Goal: Communication & Community: Ask a question

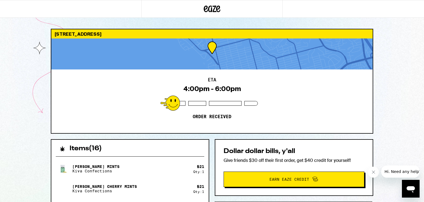
click at [411, 188] on icon "Open messaging window" at bounding box center [411, 189] width 8 height 7
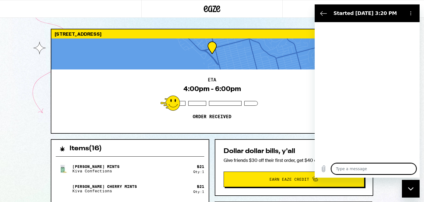
type textarea "x"
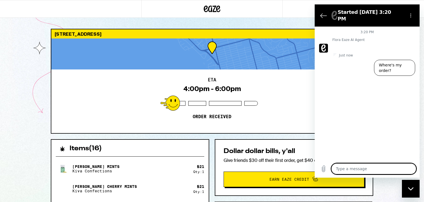
click at [371, 80] on div "3:20 PM Flora Eaze AI Agent Flora Eaze AI Agent says: Hi there. How can I help?…" at bounding box center [367, 93] width 105 height 133
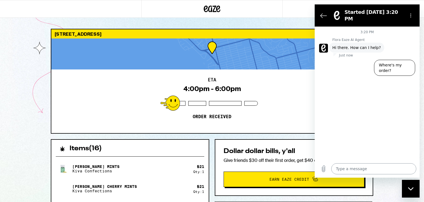
click at [363, 168] on textarea at bounding box center [374, 168] width 85 height 11
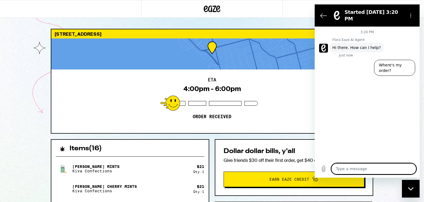
type textarea "I"
type textarea "x"
type textarea "I"
type textarea "x"
type textarea "I n"
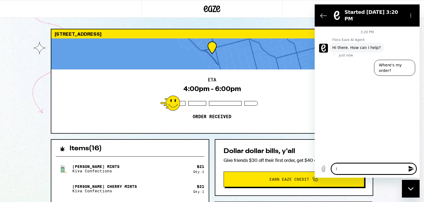
type textarea "x"
type textarea "I ne"
type textarea "x"
type textarea "I nee"
type textarea "x"
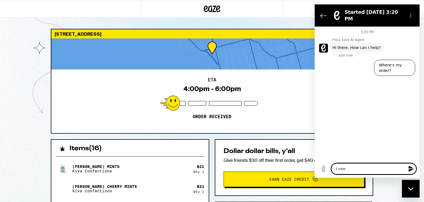
type textarea "I need"
type textarea "x"
type textarea "I need"
type textarea "x"
type textarea "I need t"
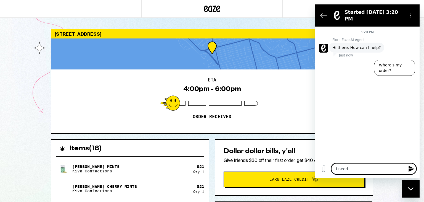
type textarea "x"
type textarea "I need to"
type textarea "x"
type textarea "I need to"
type textarea "x"
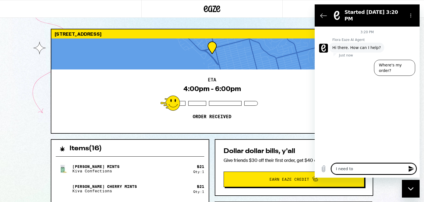
type textarea "I need to c"
type textarea "x"
type textarea "I need to chc"
type textarea "x"
type textarea "I need to chca"
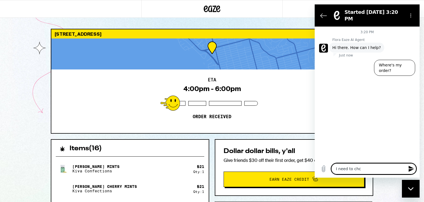
type textarea "x"
type textarea "I need to chcan"
type textarea "x"
type textarea "I need to chcang"
type textarea "x"
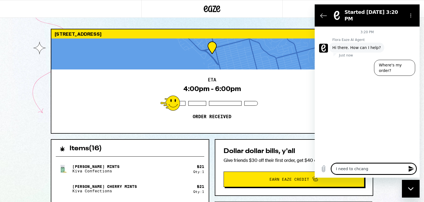
type textarea "I need to chcan"
type textarea "x"
type textarea "I need to chca"
type textarea "x"
type textarea "I need to chc"
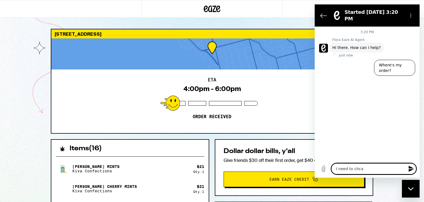
type textarea "x"
type textarea "I need to ch"
type textarea "x"
type textarea "I need to cha"
type textarea "x"
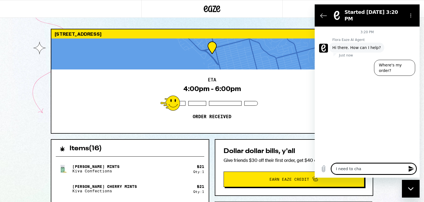
type textarea "I need to cham"
type textarea "x"
type textarea "I need to chamg"
type textarea "x"
type textarea "I need to chamge"
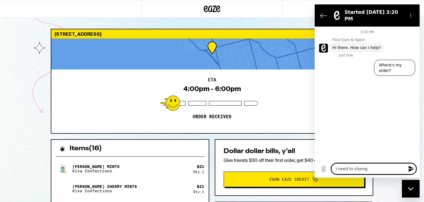
type textarea "x"
type textarea "I need to chamge"
type textarea "x"
type textarea "I need to chamge"
type textarea "x"
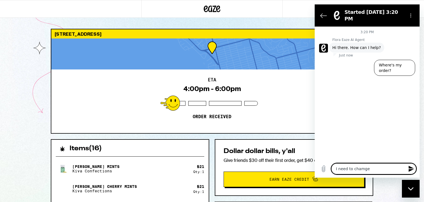
type textarea "I need to chamg"
type textarea "x"
type textarea "I need to cham"
type textarea "x"
type textarea "I need to cha"
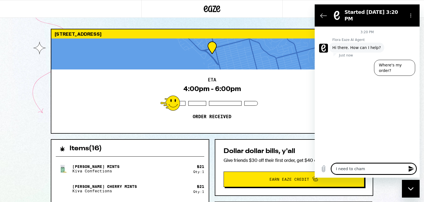
type textarea "x"
type textarea "I need to [PERSON_NAME]"
type textarea "x"
type textarea "I need to [PERSON_NAME]"
type textarea "x"
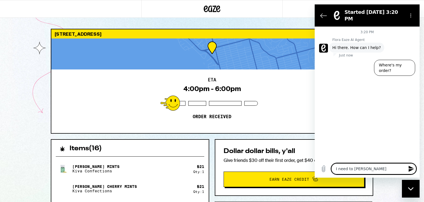
type textarea "I need to change"
type textarea "x"
type textarea "I need to change"
type textarea "x"
type textarea "I need to change h"
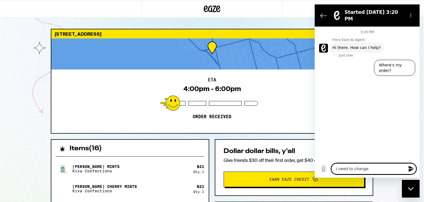
type textarea "x"
type textarea "I need to change"
type textarea "x"
type textarea "I need to change t"
type textarea "x"
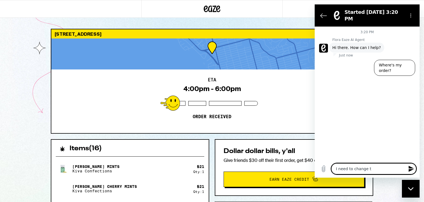
type textarea "I need to change th"
type textarea "x"
type textarea "I need to change the"
type textarea "x"
type textarea "I need to change the"
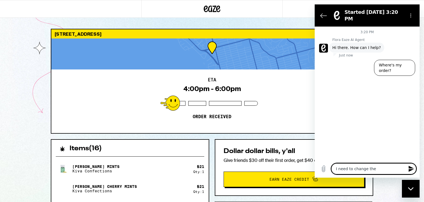
type textarea "x"
type textarea "I need to change the r"
type textarea "x"
type textarea "I need to change the re"
type textarea "x"
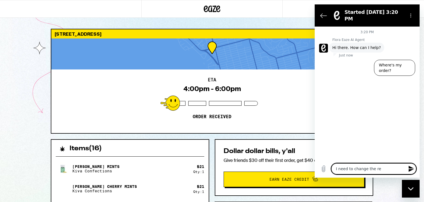
type textarea "I need to change the req"
type textarea "x"
type textarea "I need to change the requ"
type textarea "x"
type textarea "I need to change the reque"
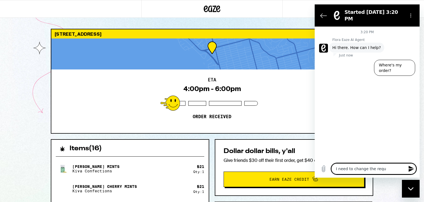
type textarea "x"
type textarea "I need to change the reques"
type textarea "x"
type textarea "I need to change the request"
type textarea "x"
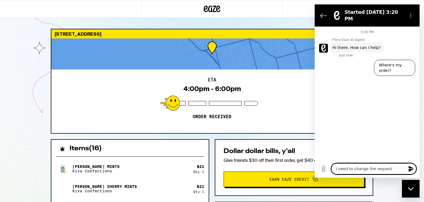
type textarea "I need to change the requeste"
type textarea "x"
type textarea "I need to change the requestee"
type textarea "x"
type textarea "I need to change the requesteed"
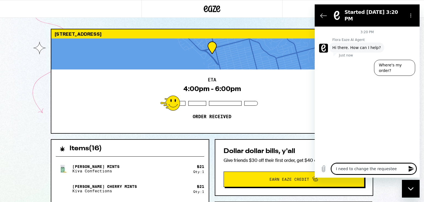
type textarea "x"
type textarea "I need to change the requested"
type textarea "x"
type textarea "I need to change the requested d"
type textarea "x"
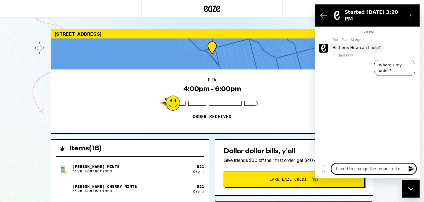
type textarea "I need to change the requested de"
type textarea "x"
type textarea "I need to change the requested del"
type textarea "x"
type textarea "I need to change the requested deli"
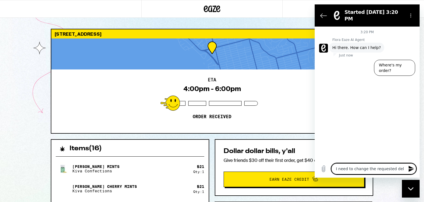
type textarea "x"
type textarea "I need to change the requested deliv"
type textarea "x"
type textarea "I need to change the requested delive"
type textarea "x"
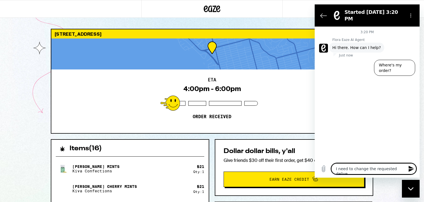
type textarea "I need to change the requested deliver"
type textarea "x"
type textarea "I need to change the requested delivery"
type textarea "x"
type textarea "I need to change the requested delivery"
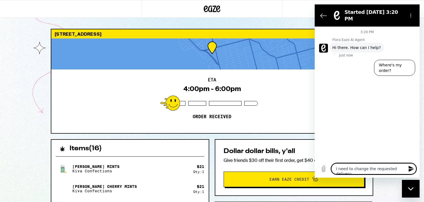
type textarea "x"
type textarea "I need to change the requested delivery t"
type textarea "x"
type textarea "I need to change the requested delivery ti"
type textarea "x"
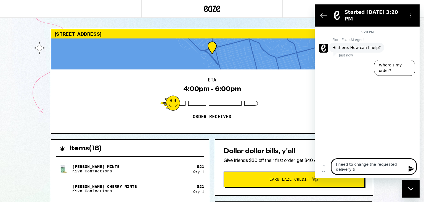
type textarea "I need to change the requested delivery [PERSON_NAME]"
type textarea "x"
type textarea "I need to change the requested delivery time"
type textarea "x"
type textarea "I need to change the requested delivery time"
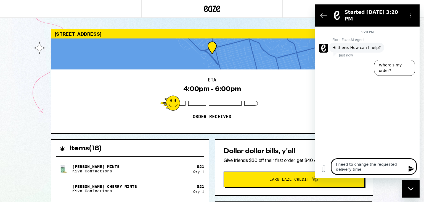
type textarea "x"
type textarea "I need to change the requested delivery time f"
type textarea "x"
type textarea "I need to change the requested delivery time fr"
type textarea "x"
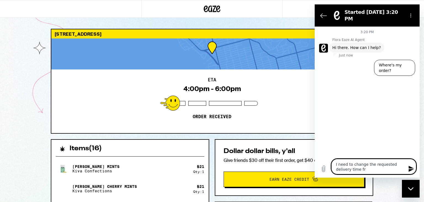
type textarea "I need to change the requested delivery time fr9"
type textarea "x"
type textarea "I need to change the requested delivery time fr9"
type textarea "x"
type textarea "I need to change the requested delivery time fr9"
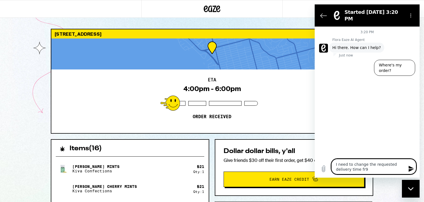
type textarea "x"
type textarea "I need to change the requested delivery time fr"
type textarea "x"
type textarea "I need to change the requested delivery time fro"
type textarea "x"
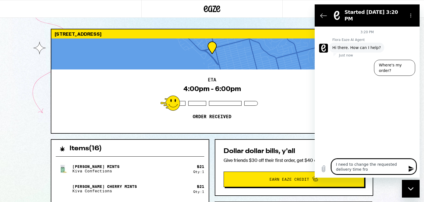
type textarea "I need to change the requested delivery time from"
type textarea "x"
type textarea "I need to change the requested delivery time from"
type textarea "x"
type textarea "I need to change the requested delivery time from 4"
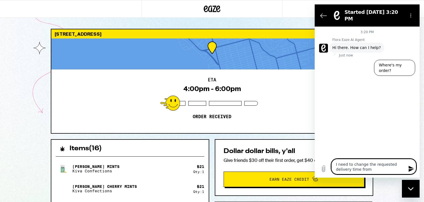
type textarea "x"
type textarea "I need to change the requested delivery time from 4-"
type textarea "x"
type textarea "I need to change the requested delivery time from 4-6"
type textarea "x"
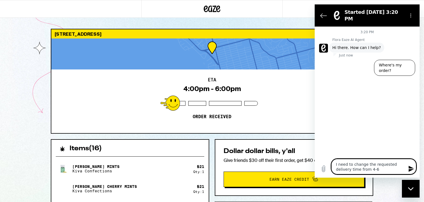
type textarea "I need to change the requested delivery time from 4-6"
type textarea "x"
type textarea "I need to change the requested delivery time from 4-6 p"
type textarea "x"
type textarea "I need to change the requested delivery time from 4-6 pm"
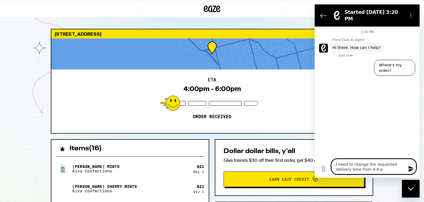
type textarea "x"
type textarea "I need to change the requested delivery time from 4-6 PM"
type textarea "x"
type textarea "I need to change the requested delivery time from 4-6 PM t"
type textarea "x"
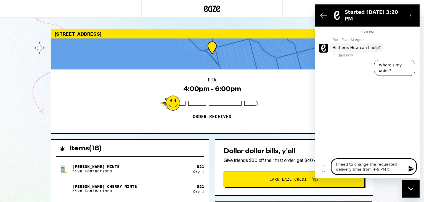
type textarea "I need to change the requested delivery time from 4-6 PM to"
type textarea "x"
type textarea "I need to change the requested delivery time from 4-6 PM to"
type textarea "x"
type textarea "I need to change the requested delivery time from 4-6 PM to 5"
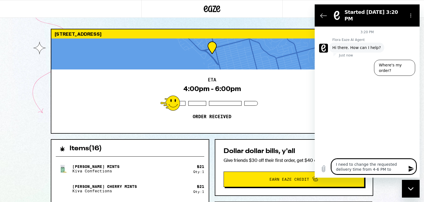
type textarea "x"
type textarea "I need to change the requested delivery time from 4-6 PM to 5="
type textarea "x"
type textarea "I need to change the requested delivery time from 4-6 PM to 5=7"
type textarea "x"
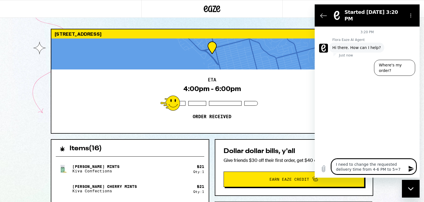
type textarea "I need to change the requested delivery time from 4-6 PM to 5=7"
type textarea "x"
type textarea "I need to change the requested delivery time from 4-6 PM to 5=7"
type textarea "x"
type textarea "I need to change the requested delivery time from 4-6 PM to 5="
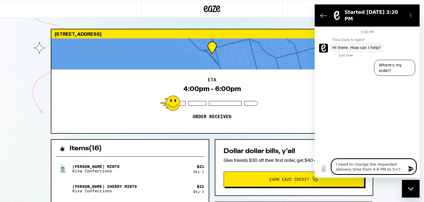
type textarea "x"
type textarea "I need to change the requested delivery time from 4-6 PM to 5"
type textarea "x"
type textarea "I need to change the requested delivery time from 4-6 PM to 5-"
type textarea "x"
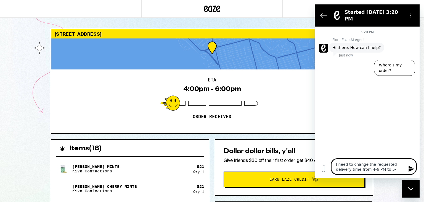
type textarea "I need to change the requested delivery time from 4-6 PM to 5-7"
type textarea "x"
type textarea "I need to change the requested delivery time from 4-6 PM to 5-7"
type textarea "x"
type textarea "I need to change the requested delivery time from 4-6 PM to 5-7 p"
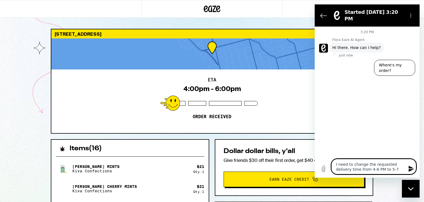
type textarea "x"
type textarea "I need to change the requested delivery time from 4-6 PM to 5-7 pm"
type textarea "x"
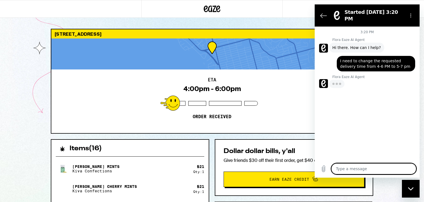
type textarea "x"
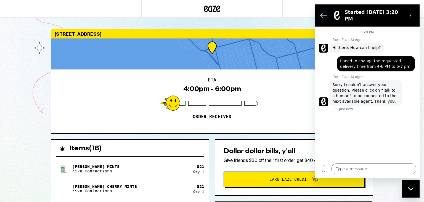
click at [326, 15] on icon "Back to the conversation list" at bounding box center [324, 15] width 7 height 7
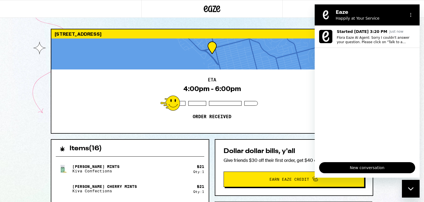
click at [266, 14] on div at bounding box center [211, 9] width 141 height 18
click at [412, 190] on icon "Close messaging window" at bounding box center [411, 189] width 6 height 4
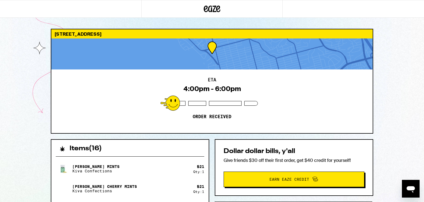
click at [15, 9] on div at bounding box center [70, 9] width 141 height 18
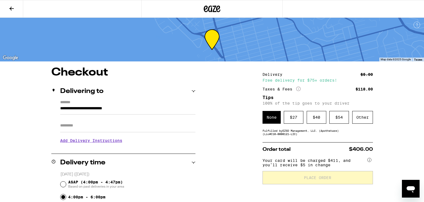
click at [11, 9] on icon at bounding box center [11, 9] width 4 height 4
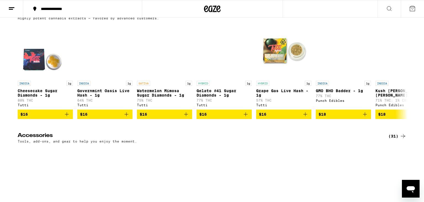
scroll to position [2463, 0]
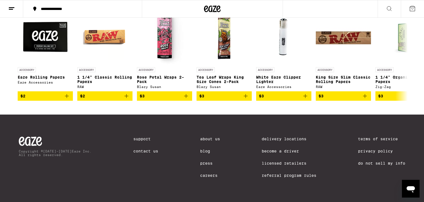
click at [145, 152] on link "Contact Us" at bounding box center [145, 151] width 25 height 4
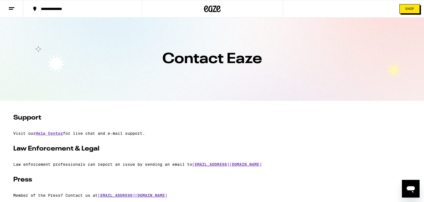
click at [13, 8] on icon at bounding box center [11, 8] width 7 height 7
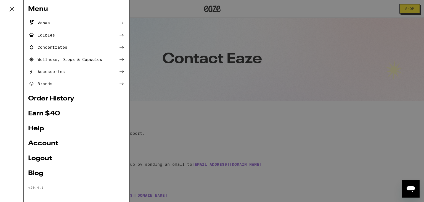
scroll to position [50, 0]
click at [51, 131] on link "Help" at bounding box center [76, 128] width 97 height 7
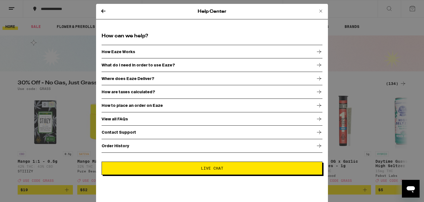
click at [240, 169] on button "Live Chat" at bounding box center [212, 167] width 221 height 13
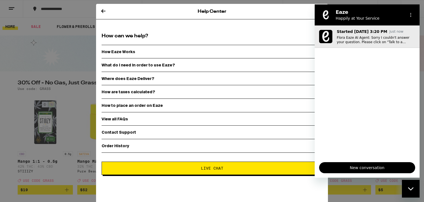
click at [387, 45] on button "Started [DATE] 3:20 PM Just now Flora Eaze AI Agent: Sorry I couldn't answer yo…" at bounding box center [367, 36] width 105 height 22
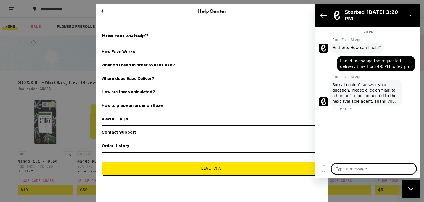
click at [101, 11] on icon at bounding box center [103, 11] width 4 height 4
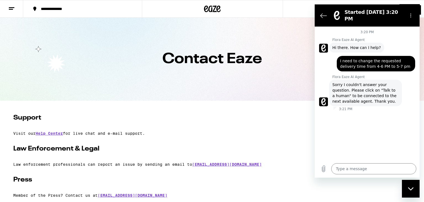
click at [208, 108] on article "Support Visit our Help Center for live chat and e-mail support. Law Enforcement…" at bounding box center [212, 185] width 398 height 163
click at [415, 192] on div "Close messaging window" at bounding box center [411, 188] width 17 height 17
type textarea "x"
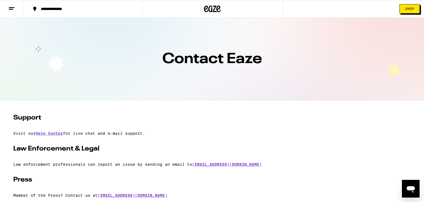
click at [8, 12] on button at bounding box center [11, 8] width 23 height 17
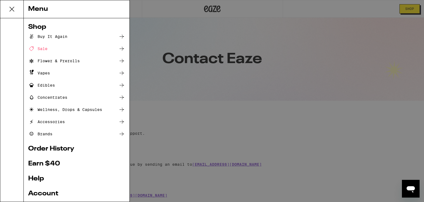
click at [9, 14] on icon at bounding box center [11, 9] width 11 height 11
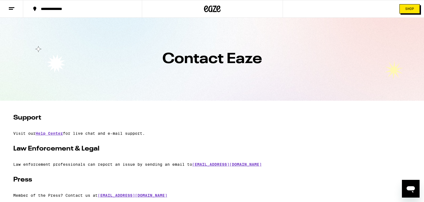
click at [17, 11] on button at bounding box center [11, 8] width 23 height 17
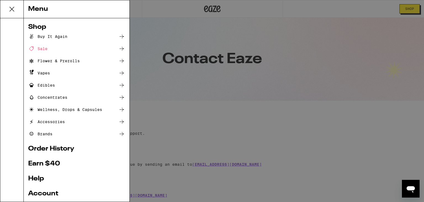
click at [179, 36] on div "Menu Shop Buy It Again Sale Flower & Prerolls Vapes Edibles Concentrates Wellne…" at bounding box center [212, 101] width 424 height 202
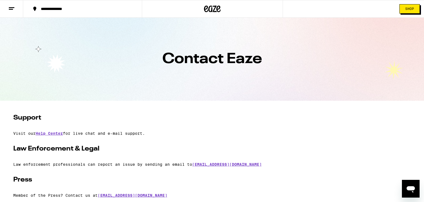
click at [214, 11] on icon at bounding box center [212, 9] width 17 height 10
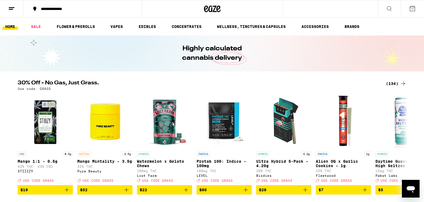
click at [392, 11] on icon at bounding box center [389, 8] width 7 height 7
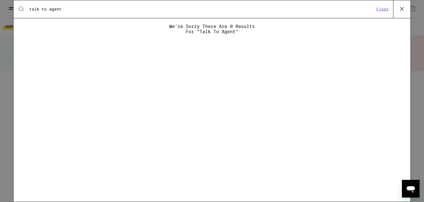
type input "talk to agent"
click at [400, 13] on button at bounding box center [402, 9] width 17 height 18
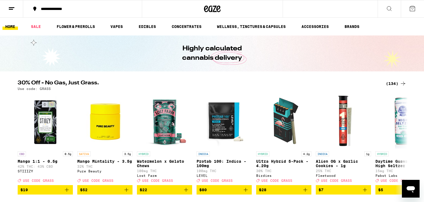
click at [413, 11] on icon at bounding box center [413, 8] width 7 height 7
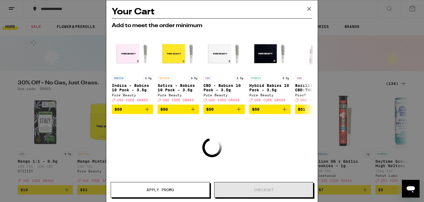
click at [308, 9] on icon at bounding box center [309, 8] width 3 height 3
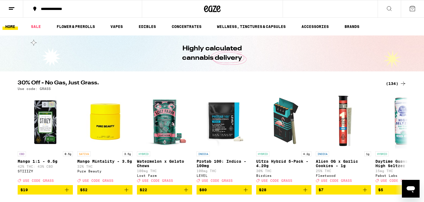
click at [9, 27] on link "HOME" at bounding box center [9, 26] width 15 height 7
click at [14, 5] on icon at bounding box center [11, 8] width 7 height 7
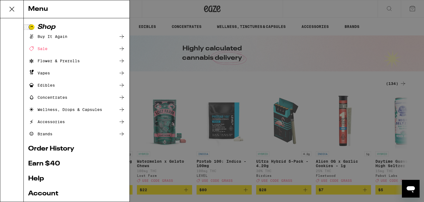
click at [80, 148] on link "Order History" at bounding box center [76, 148] width 97 height 7
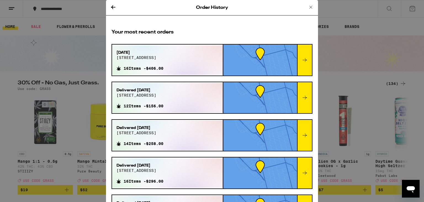
click at [195, 67] on div "[DATE] [STREET_ADDRESS] 16 Items - $406.00" at bounding box center [167, 60] width 111 height 30
click at [299, 64] on div at bounding box center [304, 59] width 15 height 31
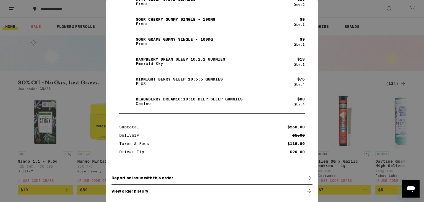
scroll to position [134, 0]
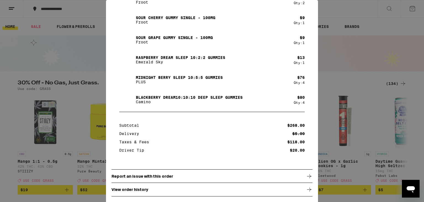
click at [384, 24] on div "Your Order Order Status In Progress Items [PERSON_NAME] Mints Kiva Confections …" at bounding box center [212, 101] width 424 height 202
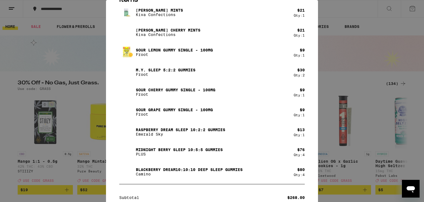
scroll to position [0, 0]
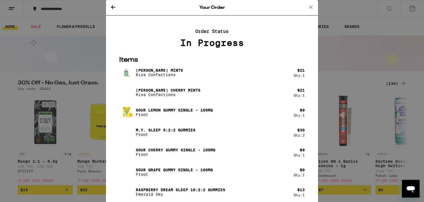
click at [309, 9] on icon at bounding box center [311, 7] width 7 height 7
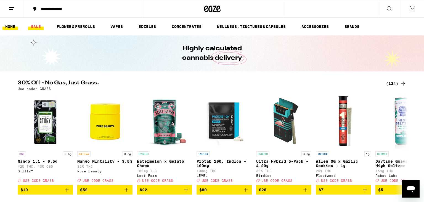
click at [35, 24] on link "SALE" at bounding box center [35, 26] width 15 height 7
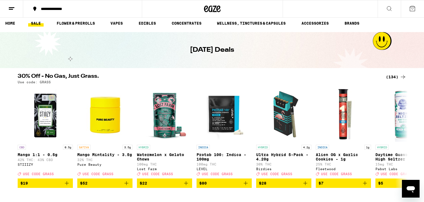
scroll to position [4, 0]
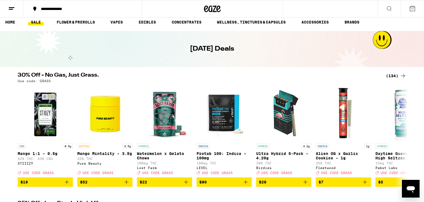
click at [396, 78] on div "(134)" at bounding box center [396, 75] width 20 height 7
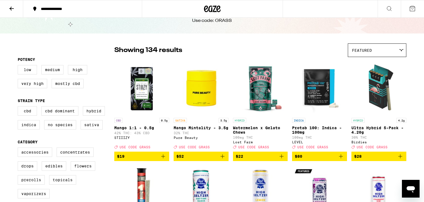
scroll to position [51, 0]
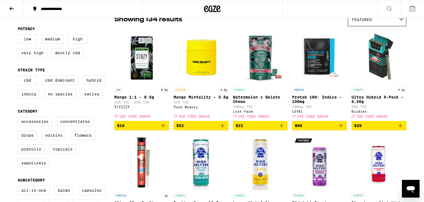
click at [52, 136] on label "Edibles" at bounding box center [54, 134] width 25 height 9
click at [19, 118] on input "Edibles" at bounding box center [19, 117] width 0 height 0
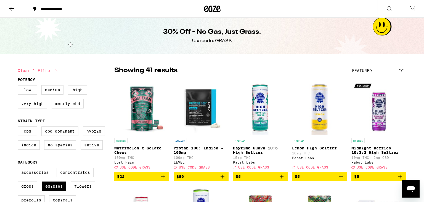
click at [58, 70] on icon at bounding box center [57, 70] width 7 height 7
checkbox input "false"
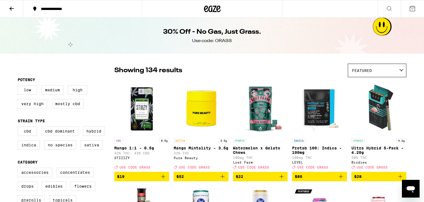
click at [15, 8] on button at bounding box center [11, 8] width 23 height 17
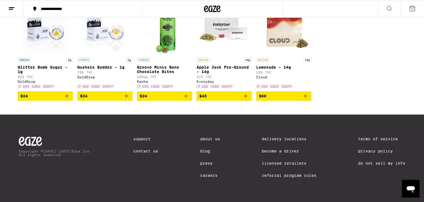
scroll to position [229, 0]
click at [413, 197] on button "Open messaging window" at bounding box center [411, 189] width 18 height 18
type textarea "x"
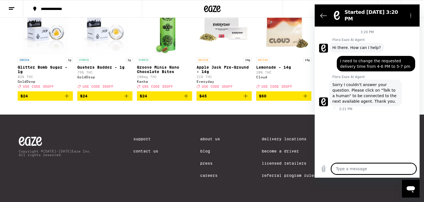
scroll to position [0, 0]
click at [364, 169] on textarea at bounding box center [374, 168] width 85 height 11
type textarea "c"
type textarea "x"
type textarea "ca"
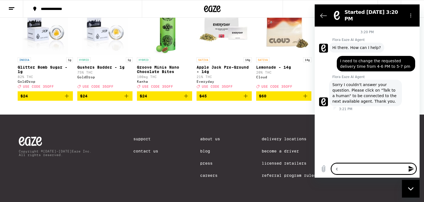
type textarea "x"
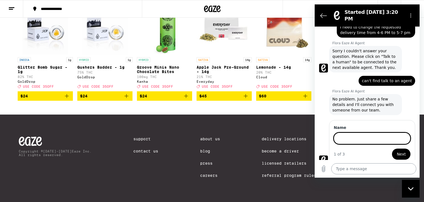
scroll to position [33, 0]
click at [408, 150] on button "Next" at bounding box center [401, 153] width 19 height 11
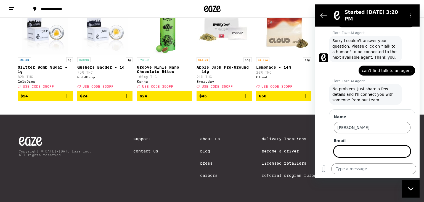
scroll to position [57, 0]
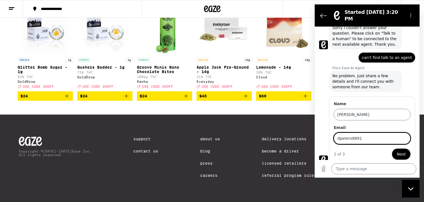
click at [392, 148] on button "Next" at bounding box center [401, 153] width 19 height 11
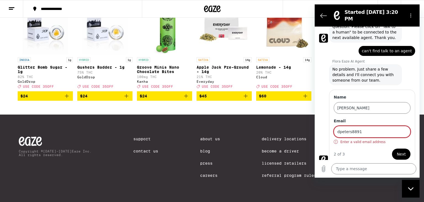
click at [392, 148] on button "Next" at bounding box center [401, 153] width 19 height 11
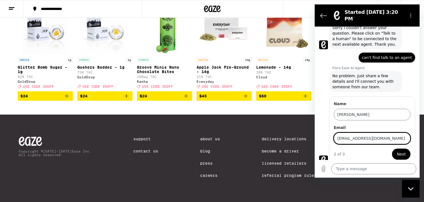
click at [407, 149] on button "Next" at bounding box center [401, 153] width 19 height 11
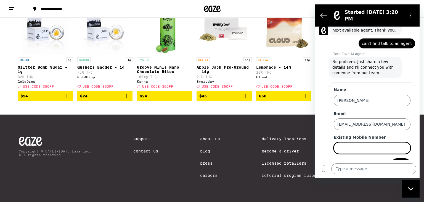
scroll to position [81, 0]
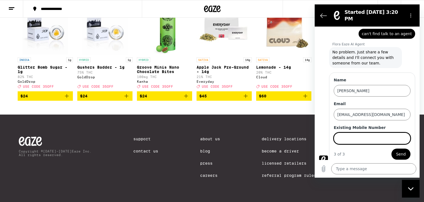
click at [363, 132] on input "Existing Mobile Number" at bounding box center [372, 138] width 77 height 12
click at [402, 151] on span "Send" at bounding box center [402, 154] width 10 height 7
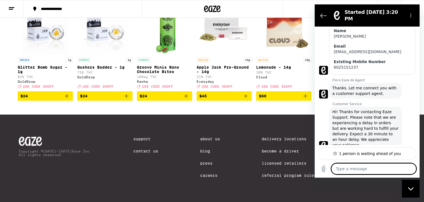
scroll to position [135, 0]
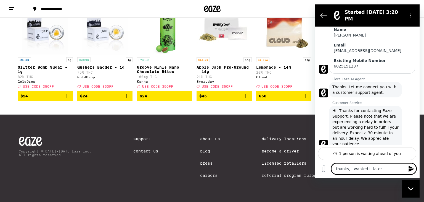
click at [412, 168] on icon "Send message" at bounding box center [411, 168] width 7 height 7
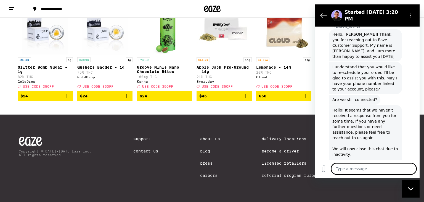
scroll to position [277, 0]
click at [321, 10] on button "Back to the conversation list" at bounding box center [323, 15] width 11 height 11
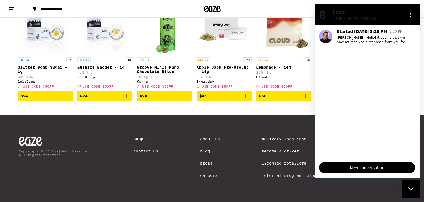
click at [375, 168] on span "New conversation" at bounding box center [367, 167] width 87 height 7
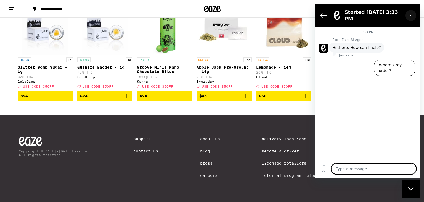
click at [411, 15] on circle "Options menu" at bounding box center [411, 15] width 1 height 1
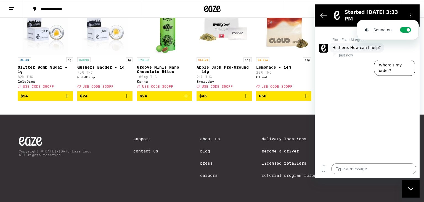
click at [273, 6] on div at bounding box center [212, 9] width 141 height 18
